Goal: Find specific fact: Find specific fact

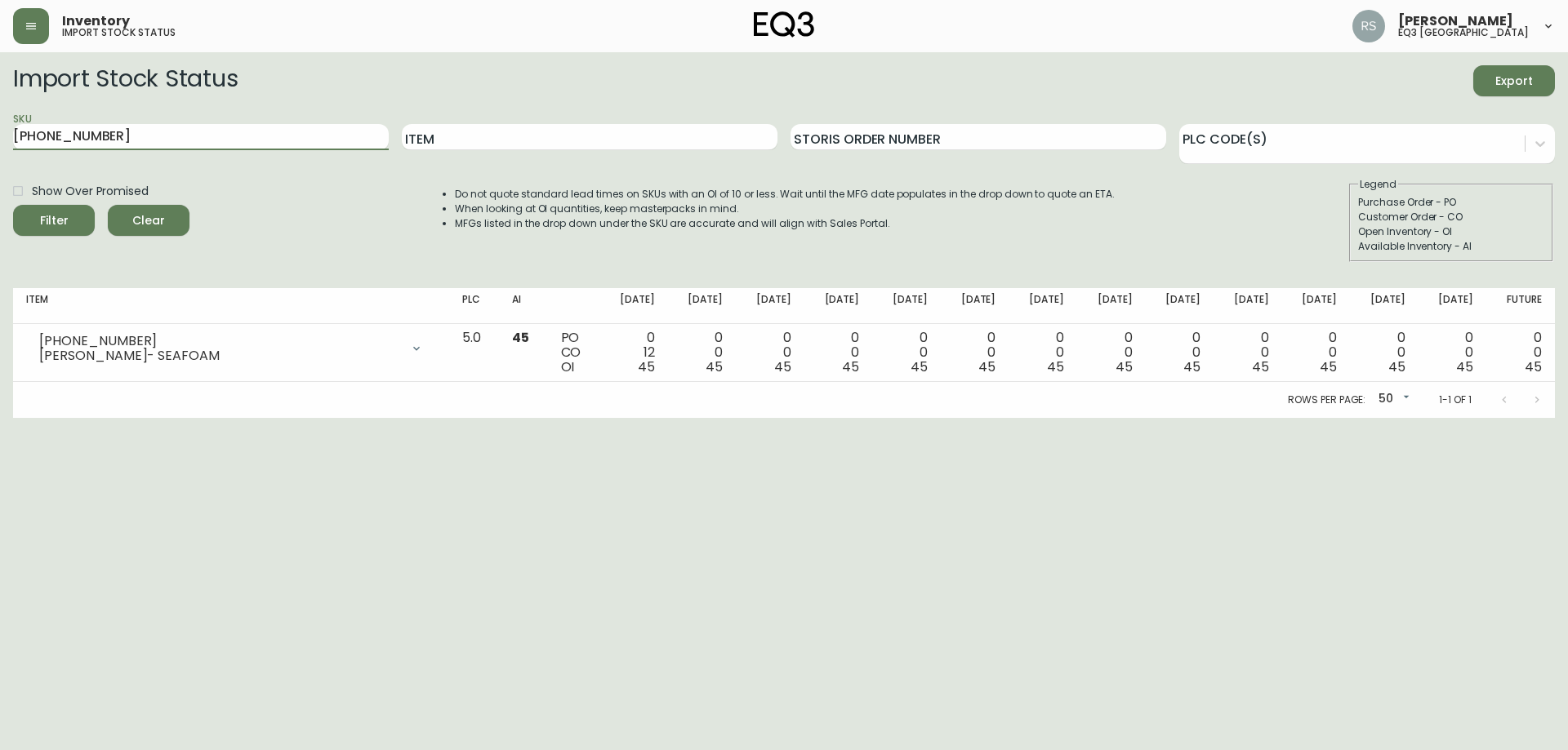
drag, startPoint x: 175, startPoint y: 136, endPoint x: 2, endPoint y: 165, distance: 175.4
click at [0, 172] on main "Import Stock Status Export SKU [PHONE_NUMBER] Item Storis Order Number PLC Code…" at bounding box center [784, 234] width 1568 height 366
click at [117, 131] on input "SKU" at bounding box center [201, 136] width 375 height 26
click at [13, 205] on button "Filter" at bounding box center [54, 220] width 81 height 31
type input "3"
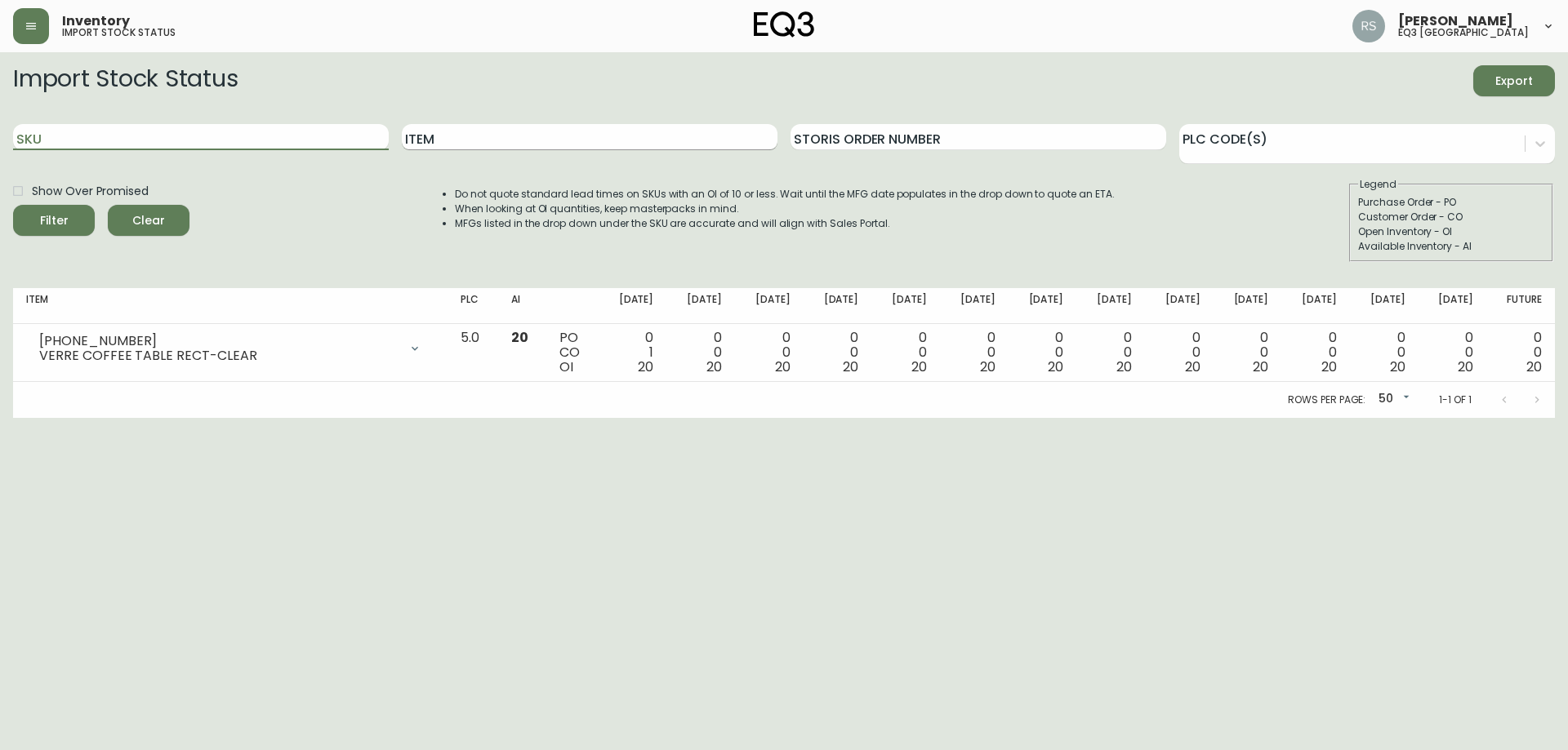
click at [493, 137] on input "Item" at bounding box center [590, 136] width 375 height 26
type input "3.75 LED"
click at [13, 205] on button "Filter" at bounding box center [54, 220] width 81 height 31
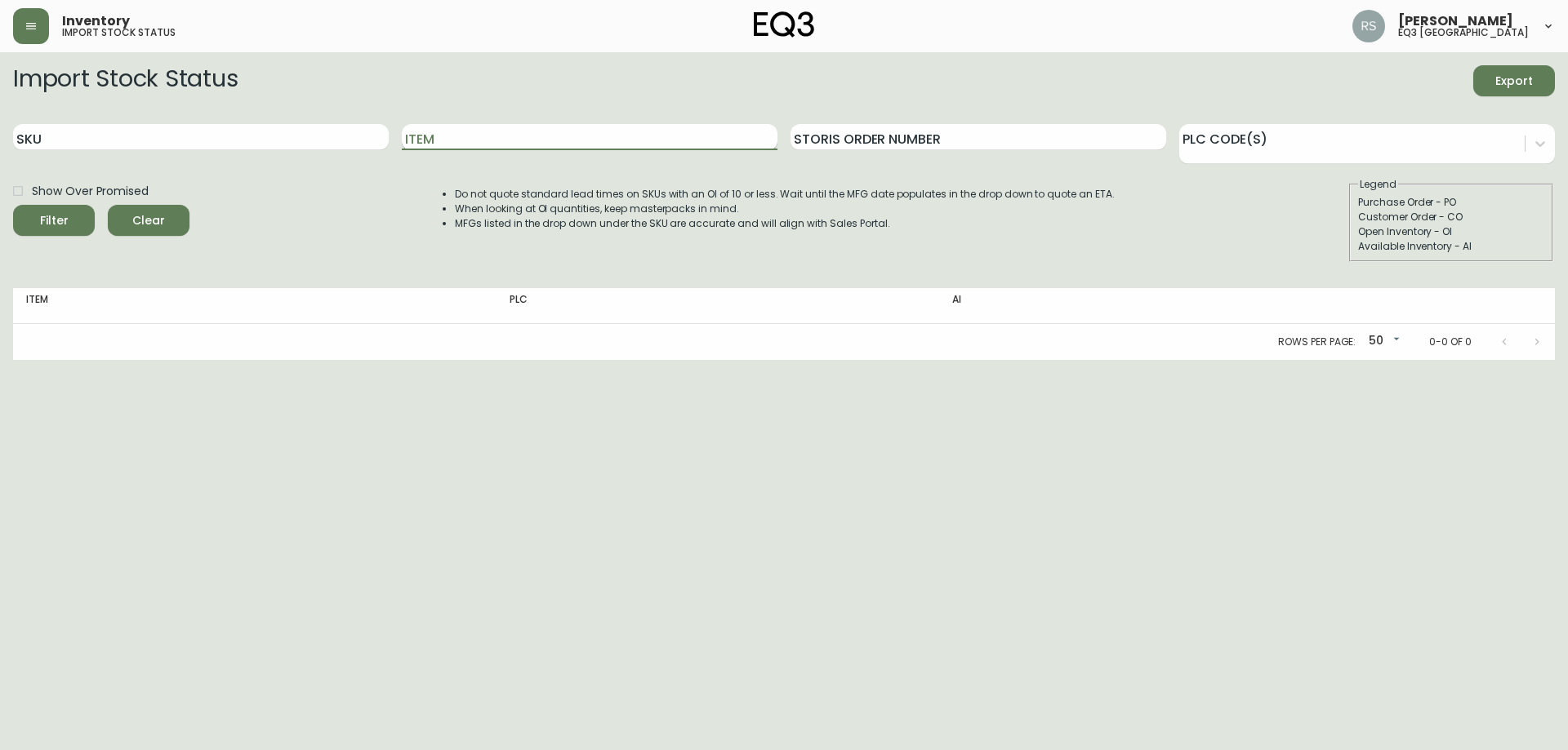
click at [462, 134] on input "Item" at bounding box center [590, 136] width 375 height 26
type input "LED"
click at [13, 205] on button "Filter" at bounding box center [54, 220] width 81 height 31
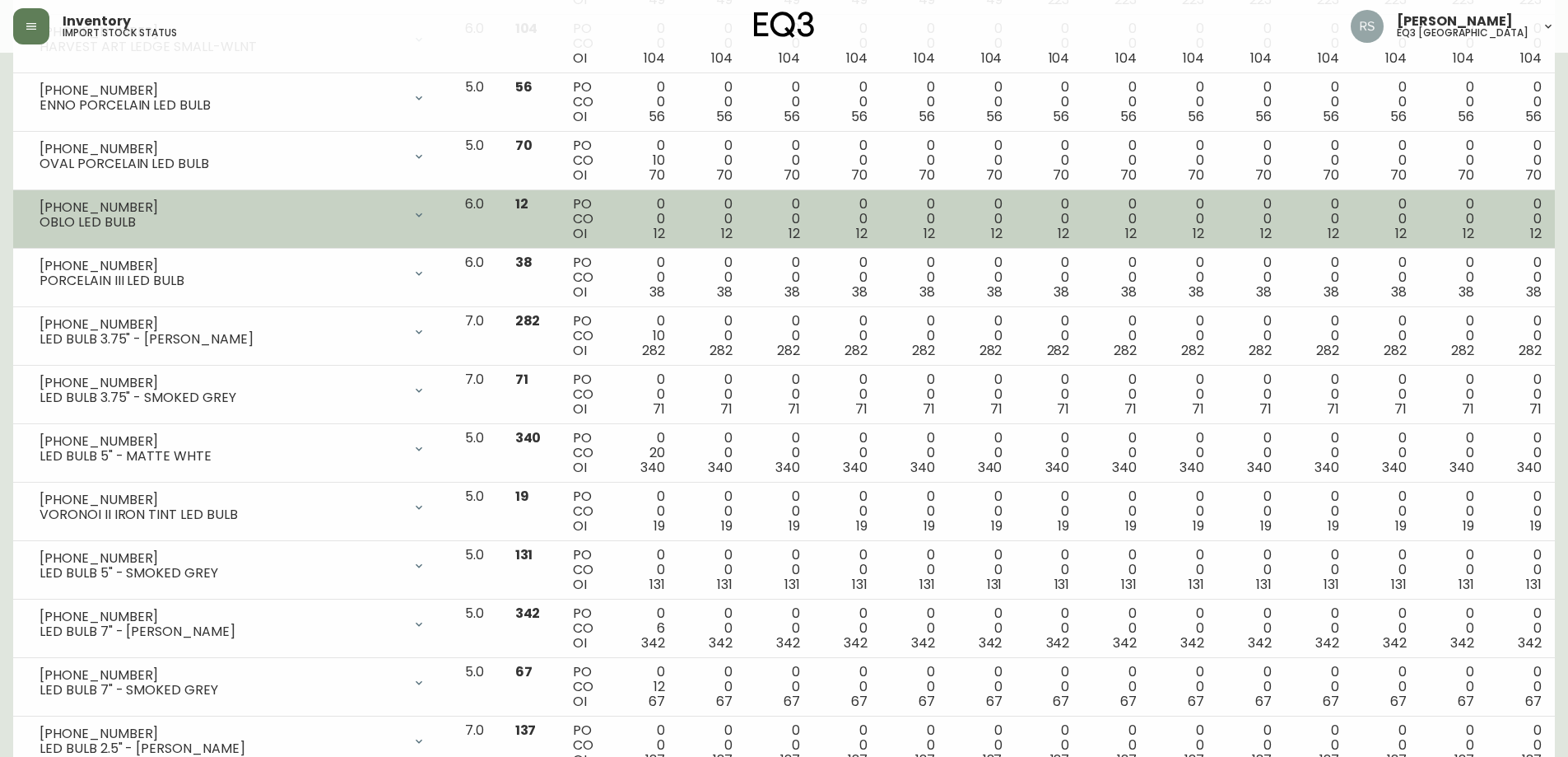
scroll to position [576, 0]
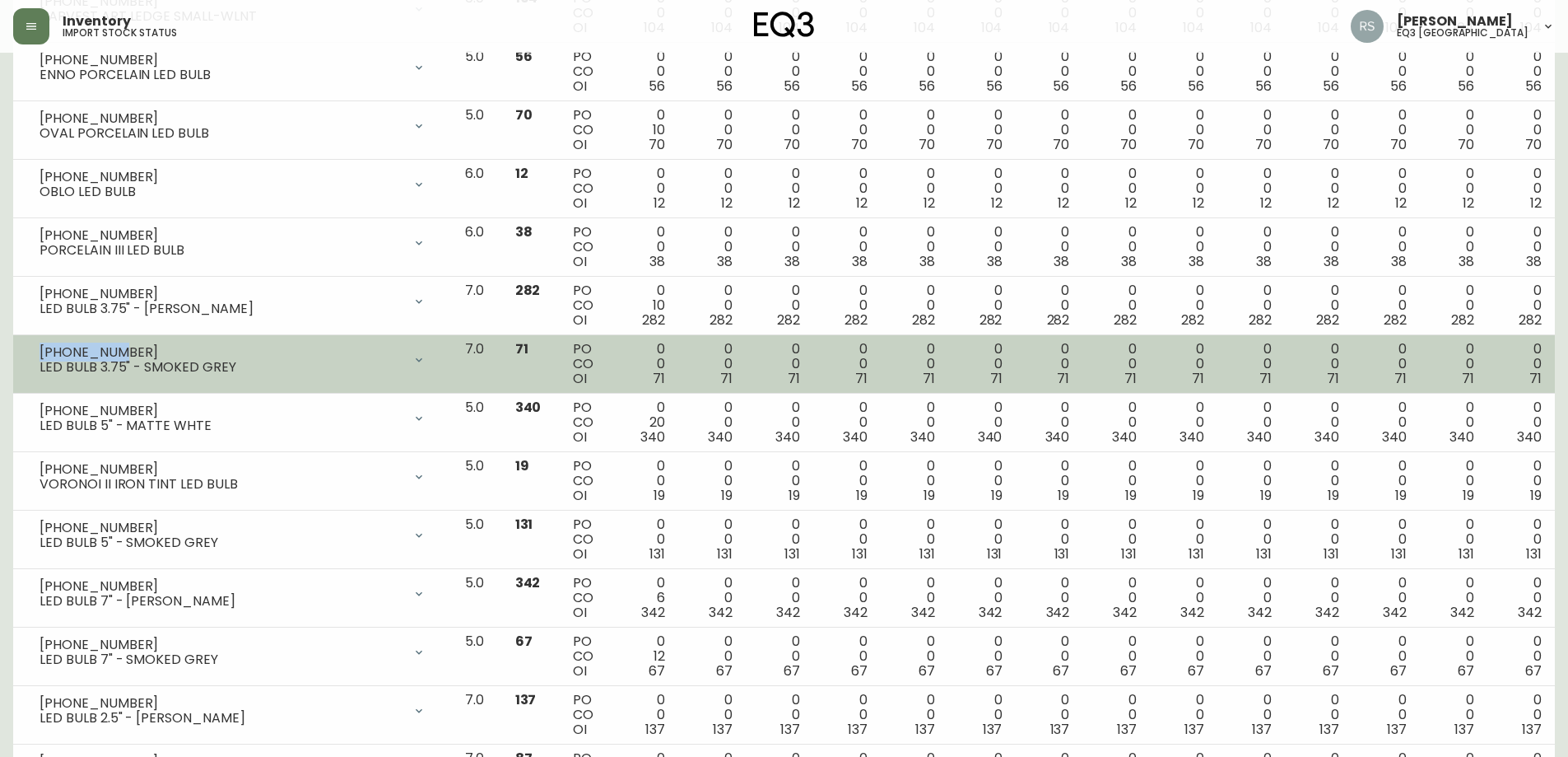
drag, startPoint x: 127, startPoint y: 346, endPoint x: 29, endPoint y: 349, distance: 98.0
click at [31, 349] on div "[PHONE_NUMBER] LED BULB 3.75" - SMOKED GREY" at bounding box center [232, 360] width 412 height 36
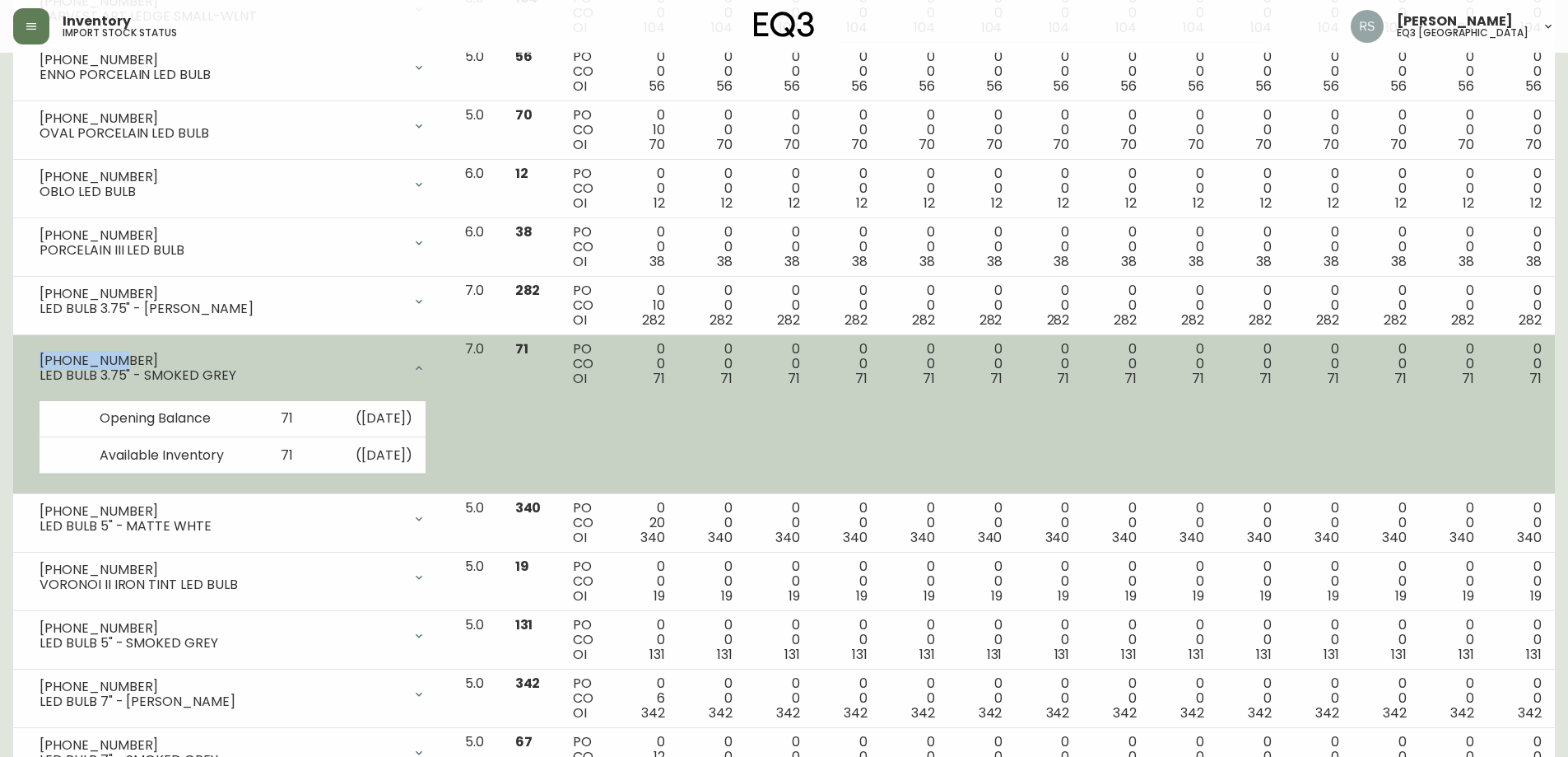
copy div "[PHONE_NUMBER]"
click at [133, 356] on div "[PHONE_NUMBER]" at bounding box center [221, 361] width 363 height 15
click at [426, 369] on icon at bounding box center [419, 368] width 14 height 14
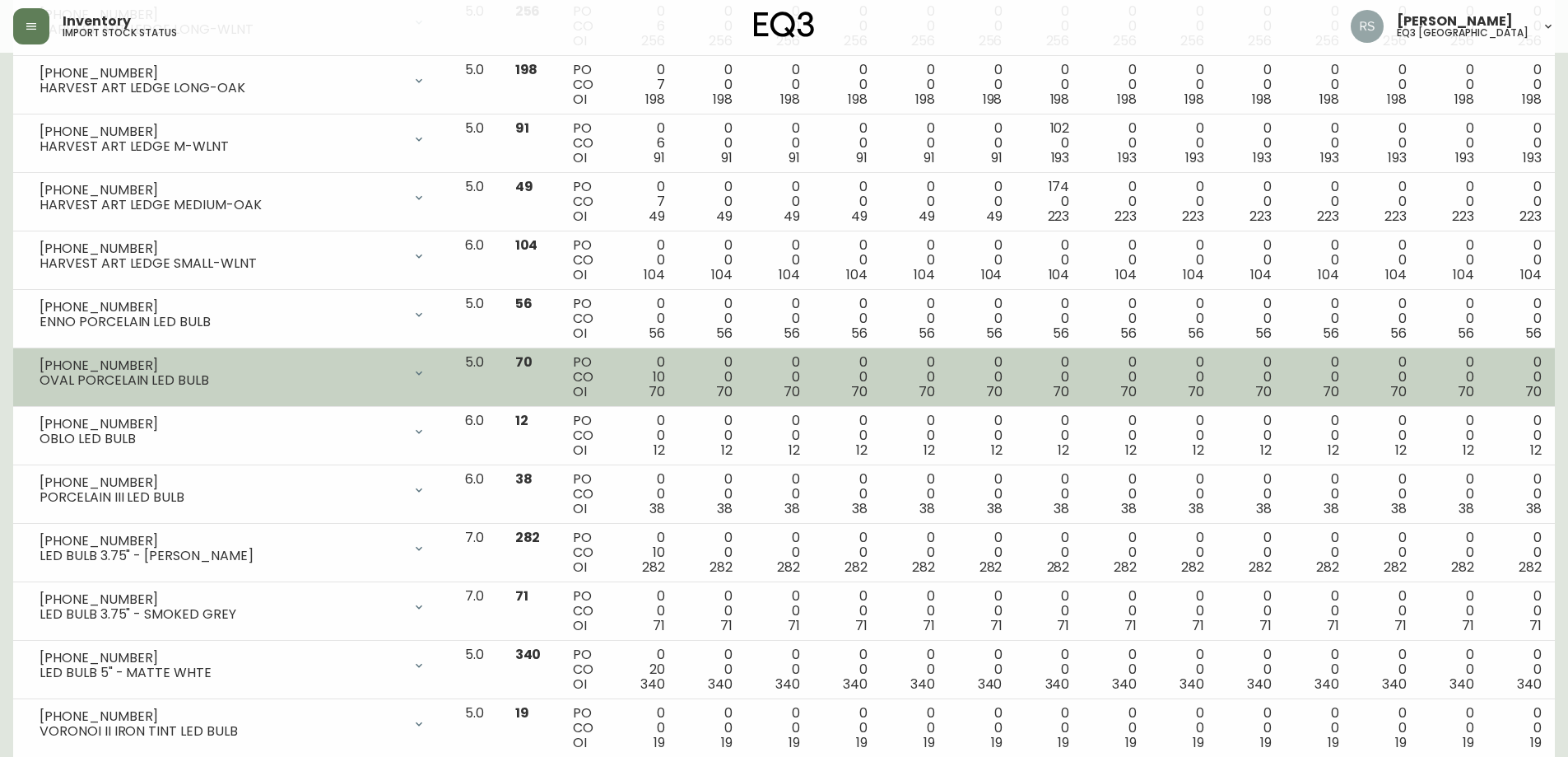
scroll to position [0, 0]
